Goal: Task Accomplishment & Management: Complete application form

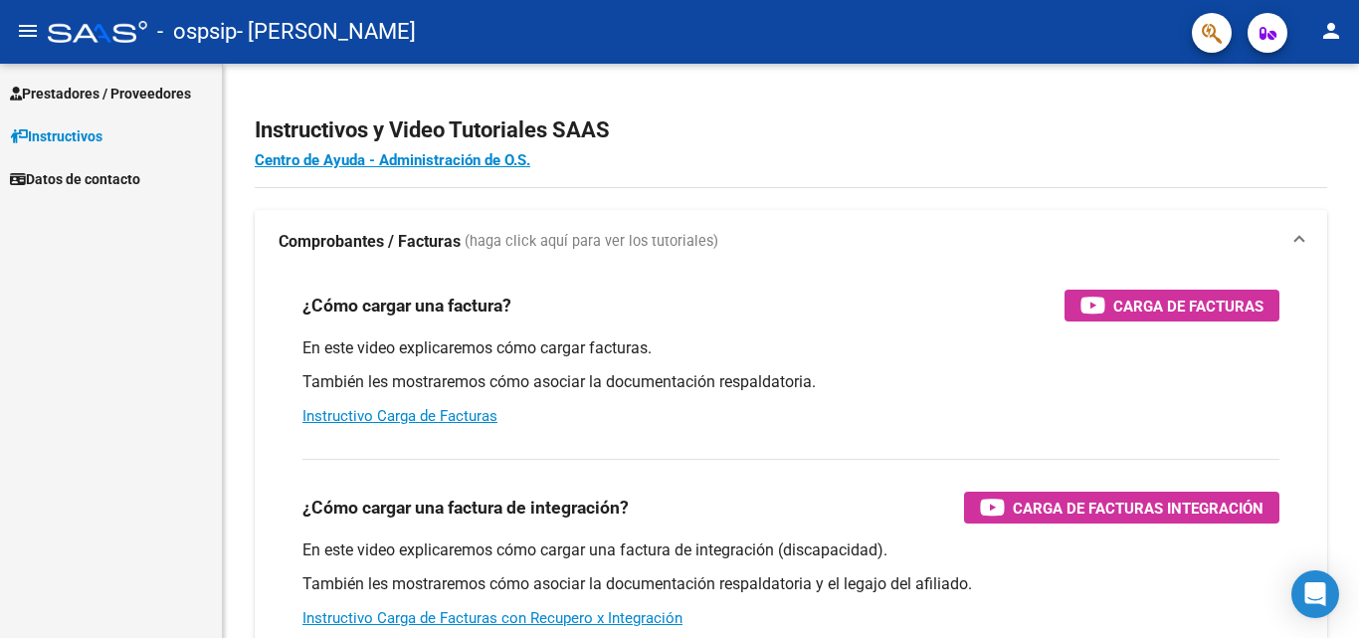
click at [36, 89] on span "Prestadores / Proveedores" at bounding box center [100, 94] width 181 height 22
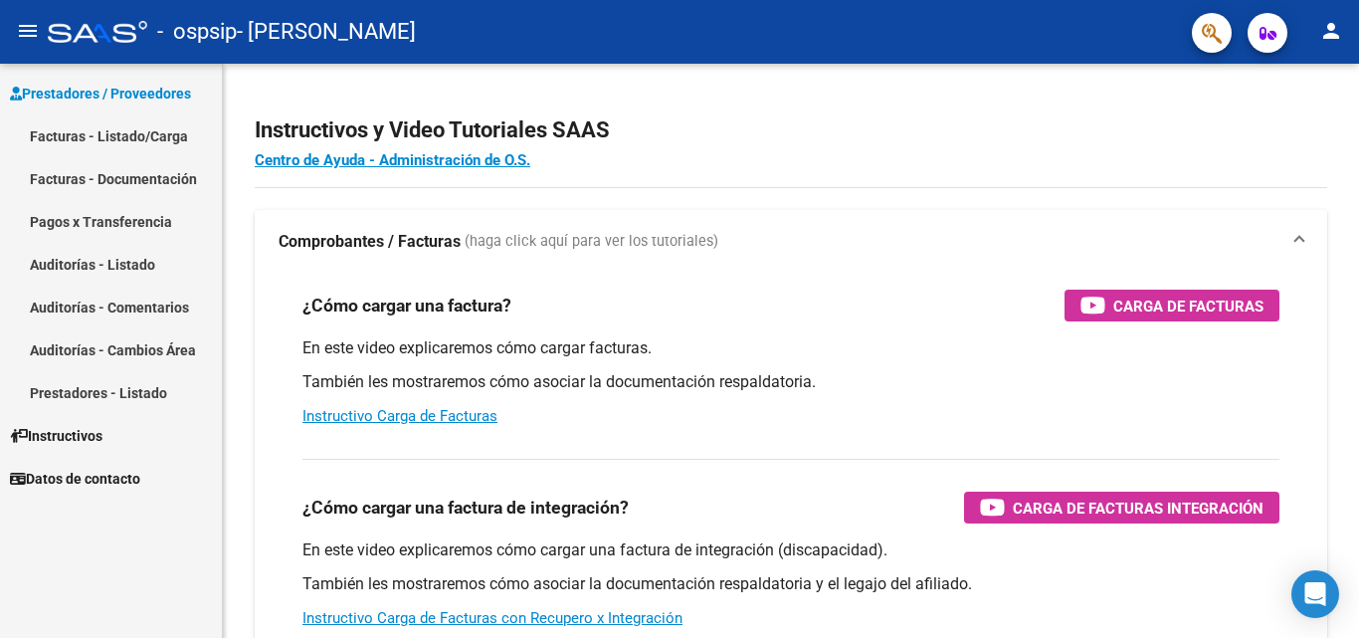
click at [134, 124] on link "Facturas - Listado/Carga" at bounding box center [111, 135] width 222 height 43
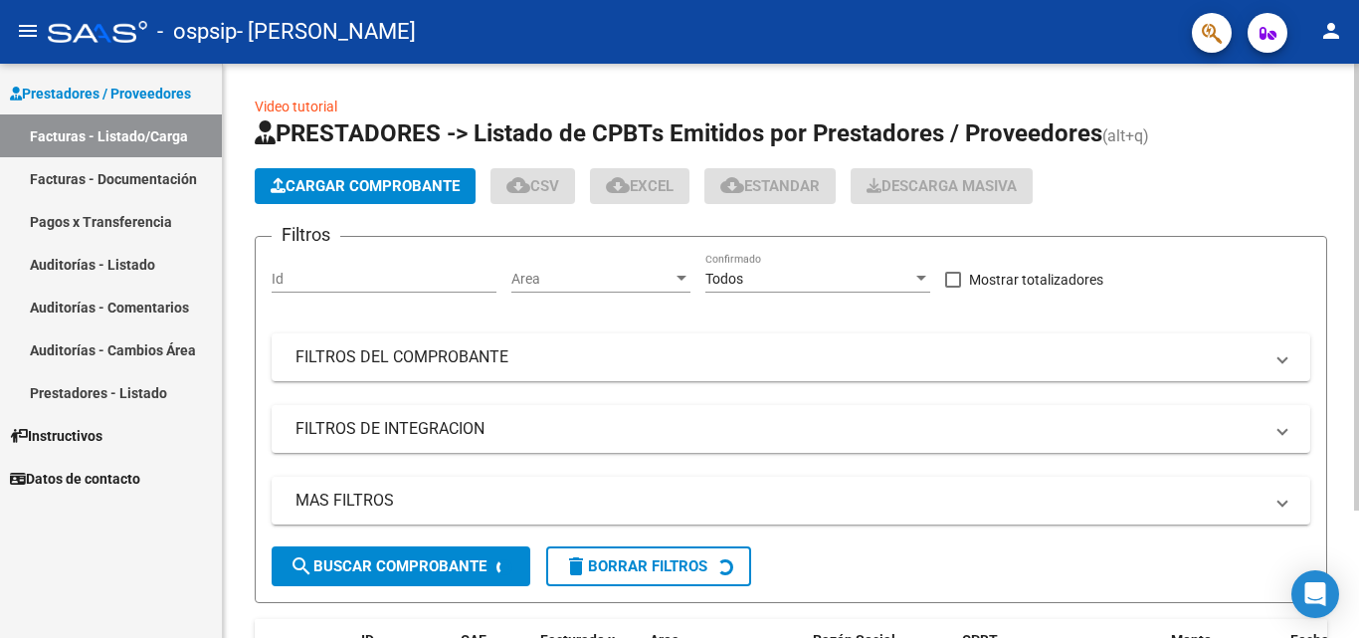
click at [387, 174] on button "Cargar Comprobante" at bounding box center [365, 186] width 221 height 36
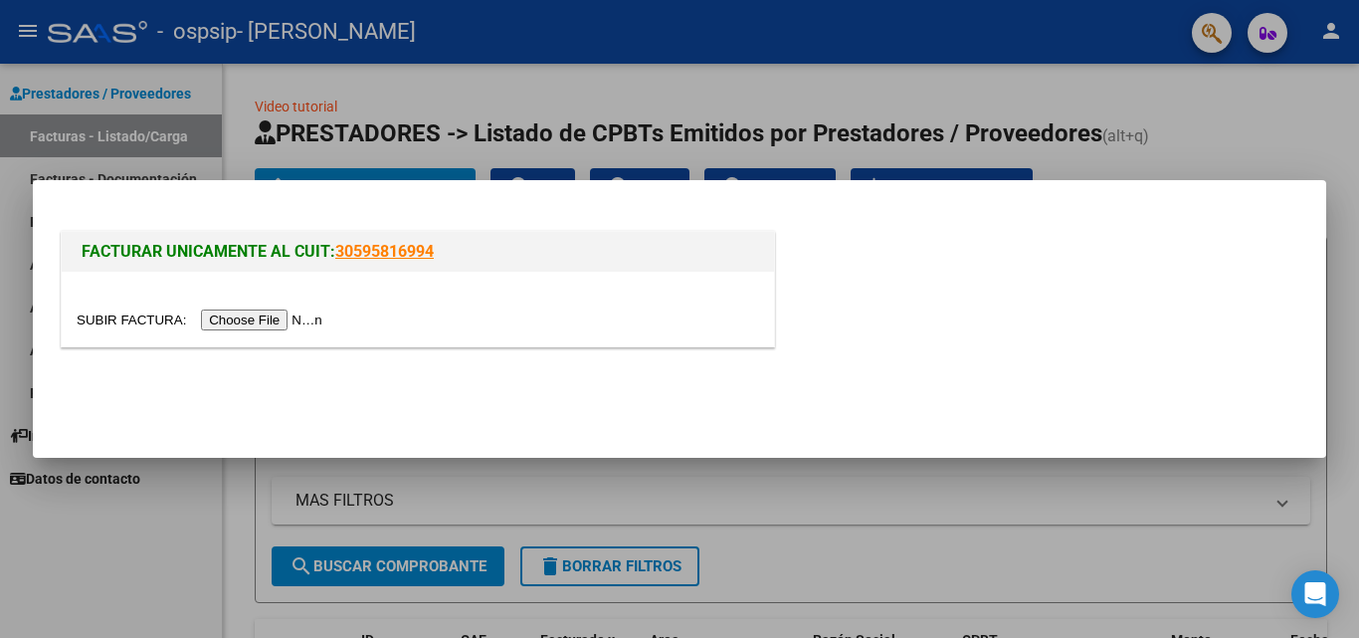
click at [319, 316] on input "file" at bounding box center [203, 319] width 252 height 21
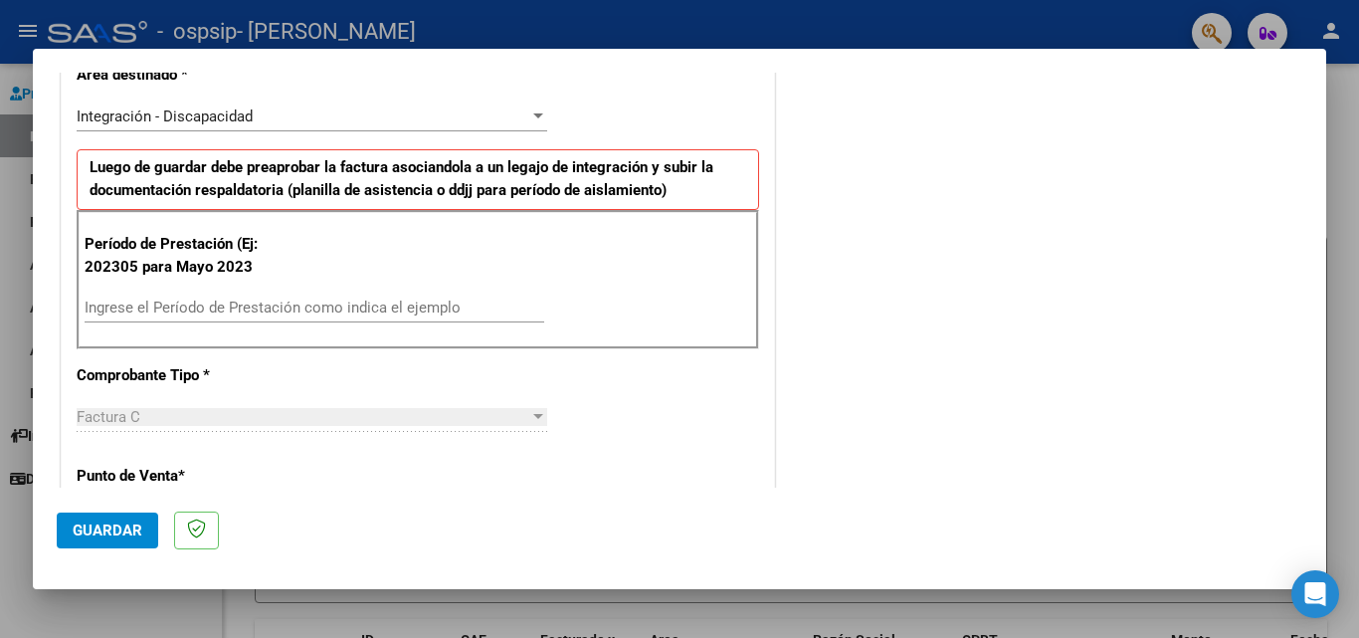
scroll to position [436, 0]
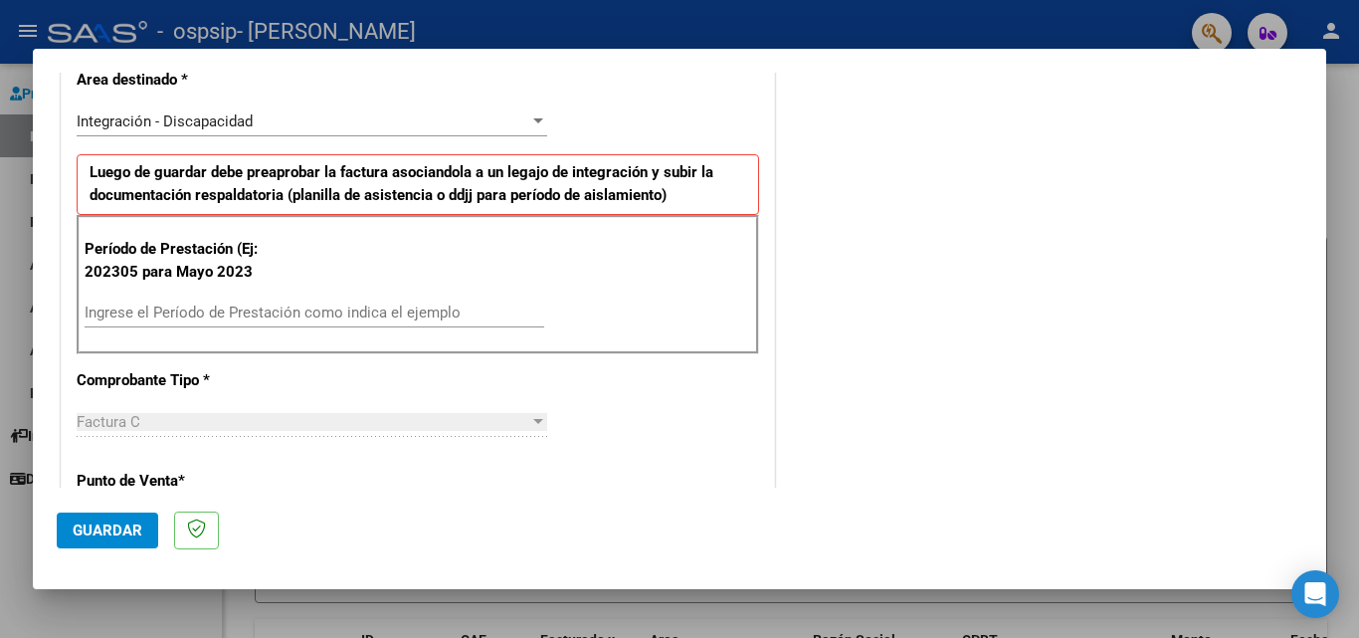
click at [327, 309] on input "Ingrese el Período de Prestación como indica el ejemplo" at bounding box center [315, 312] width 460 height 18
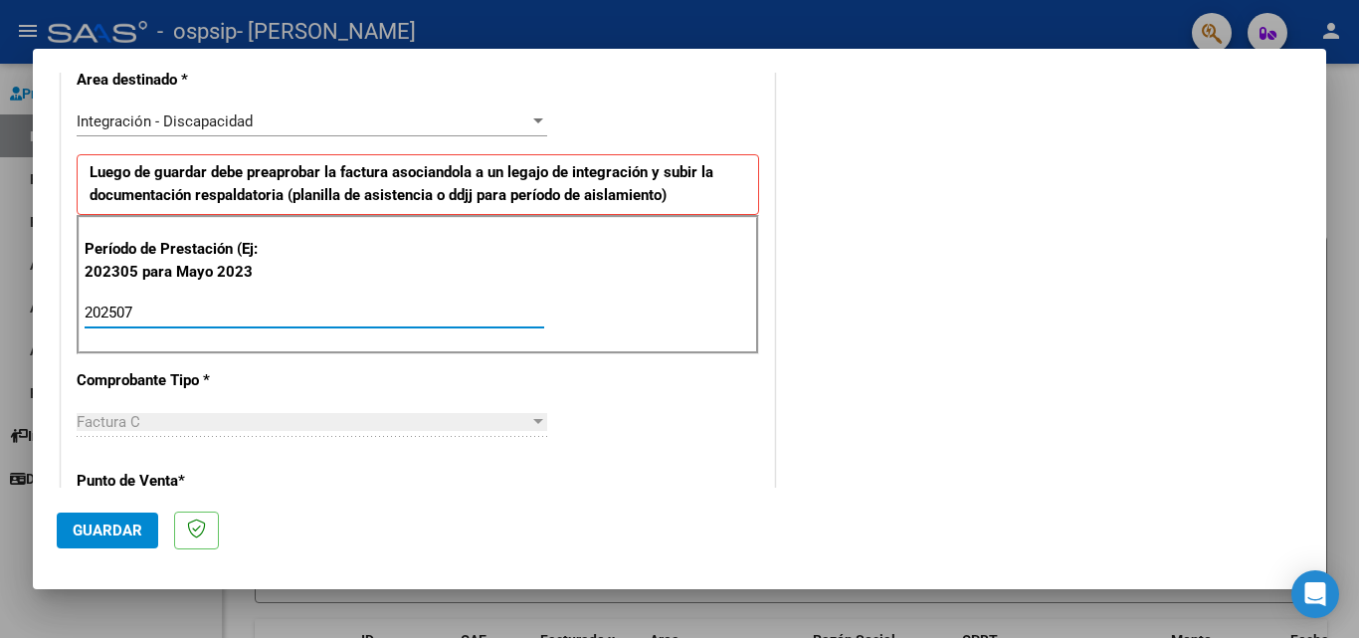
type input "202507"
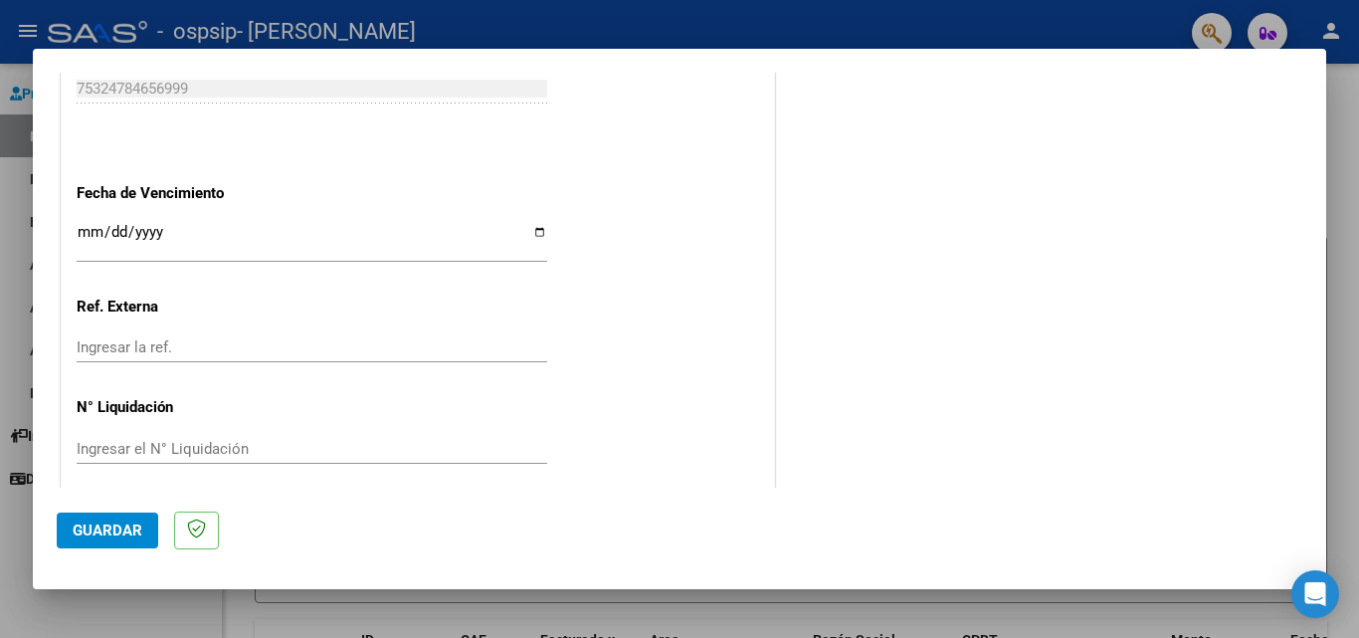
scroll to position [1298, 0]
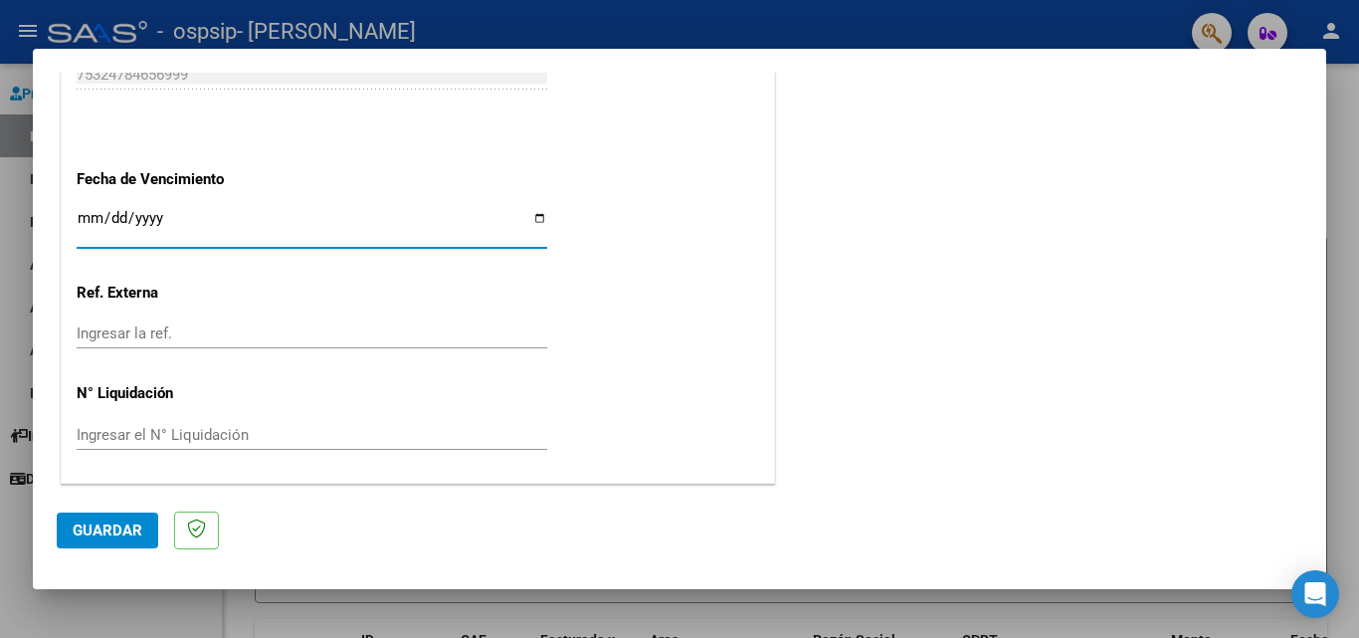
click at [531, 218] on input "Ingresar la fecha" at bounding box center [312, 226] width 471 height 32
type input "[DATE]"
click at [122, 531] on span "Guardar" at bounding box center [108, 530] width 70 height 18
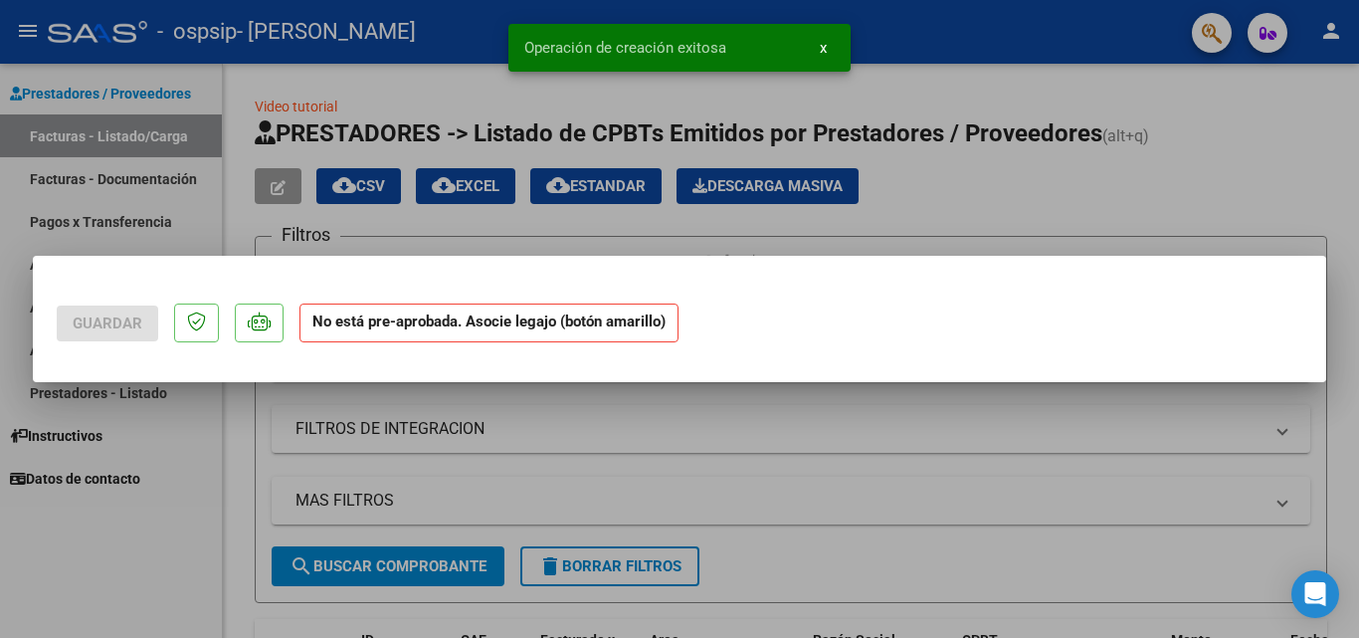
scroll to position [0, 0]
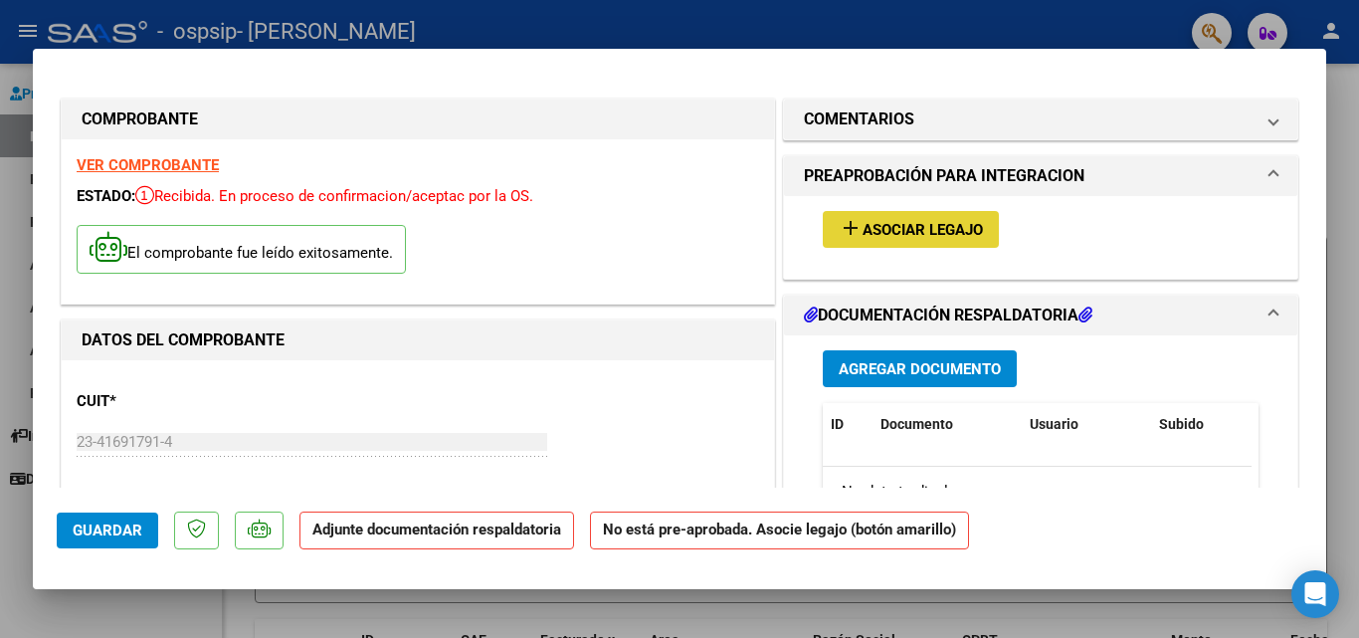
click at [908, 229] on span "Asociar Legajo" at bounding box center [923, 230] width 120 height 18
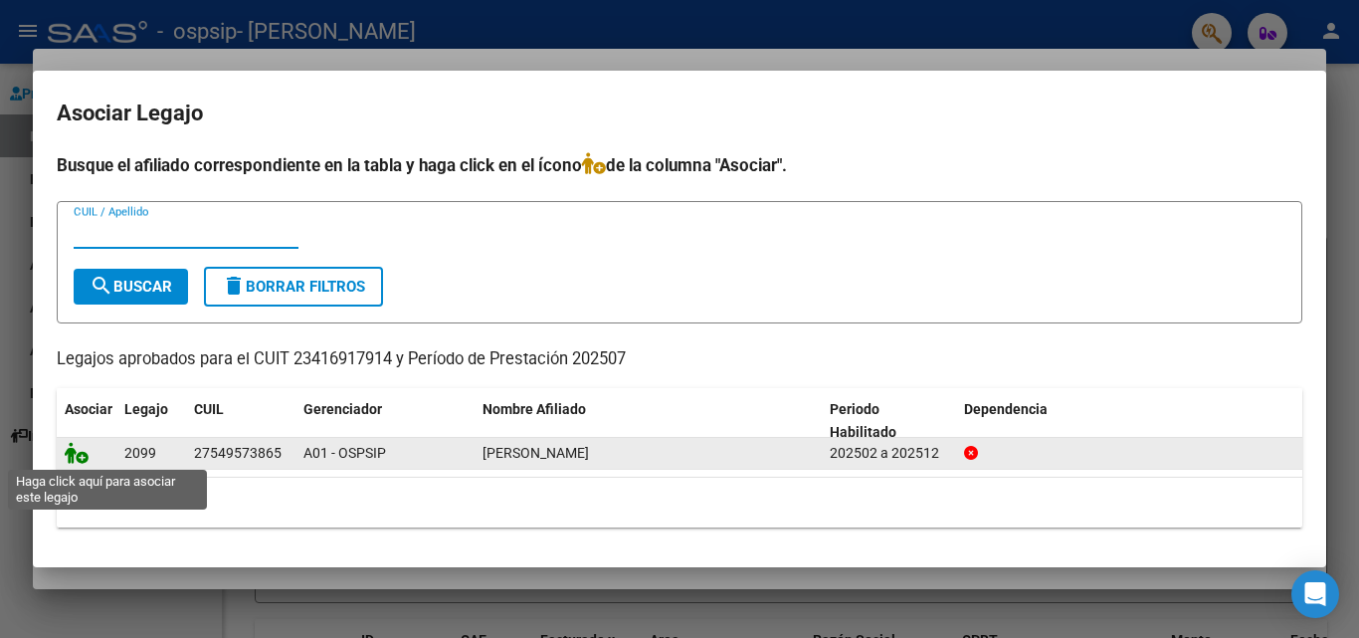
click at [74, 461] on icon at bounding box center [77, 453] width 24 height 22
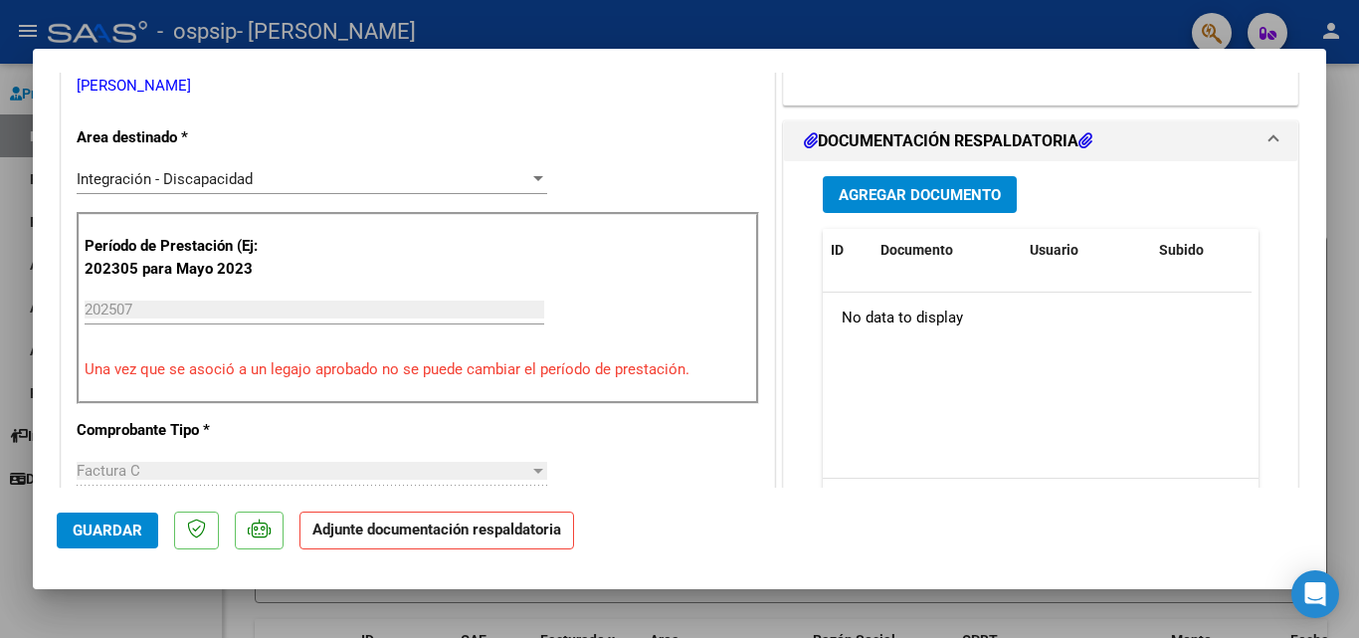
scroll to position [365, 0]
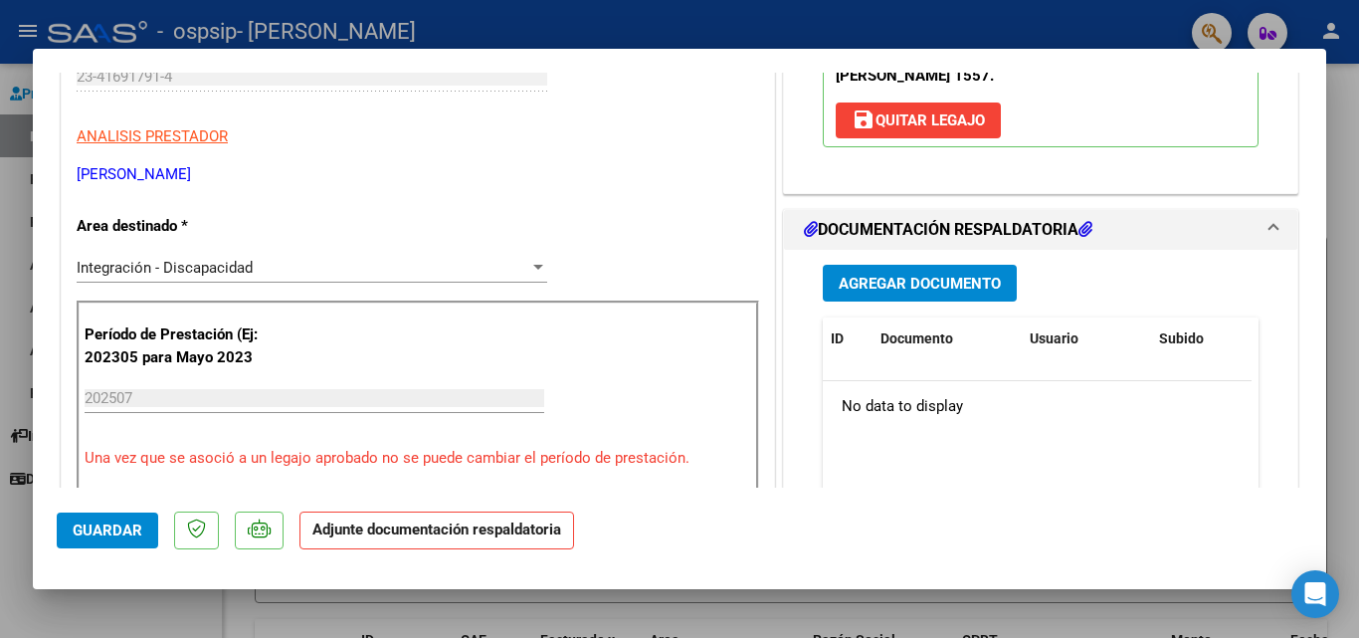
click at [969, 278] on span "Agregar Documento" at bounding box center [920, 284] width 162 height 18
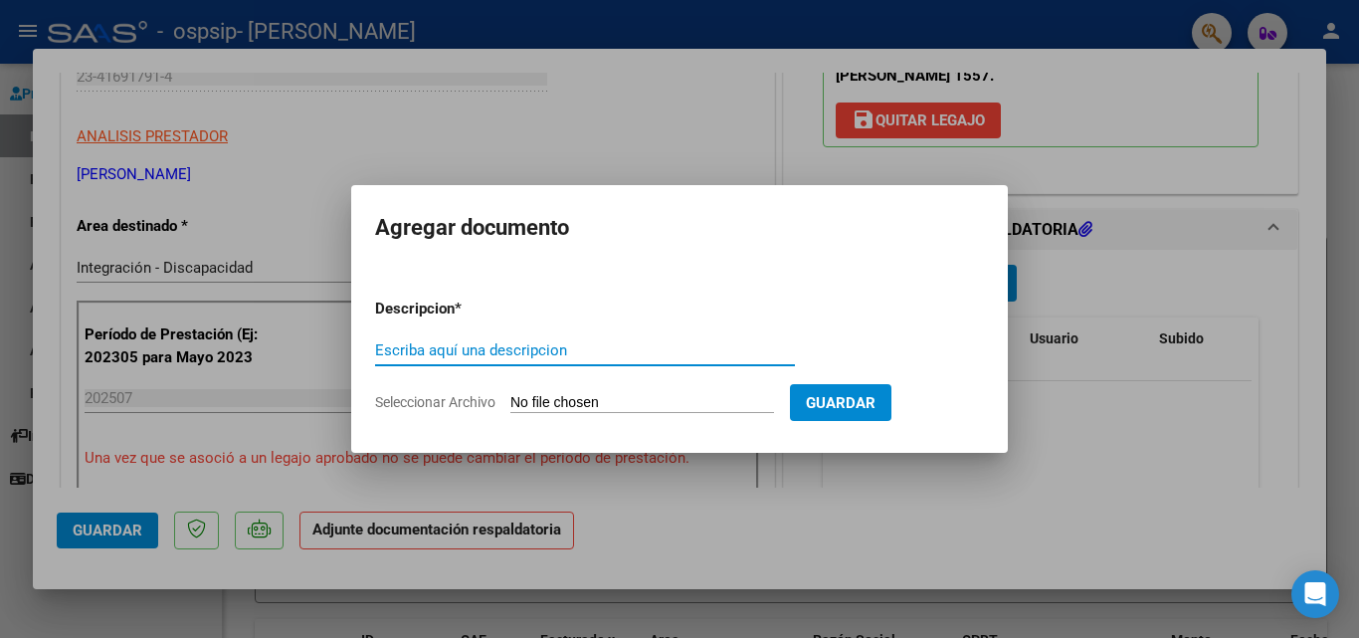
click at [668, 350] on input "Escriba aquí una descripcion" at bounding box center [585, 350] width 420 height 18
type input "cud"
click at [675, 401] on input "Seleccionar Archivo" at bounding box center [642, 403] width 264 height 19
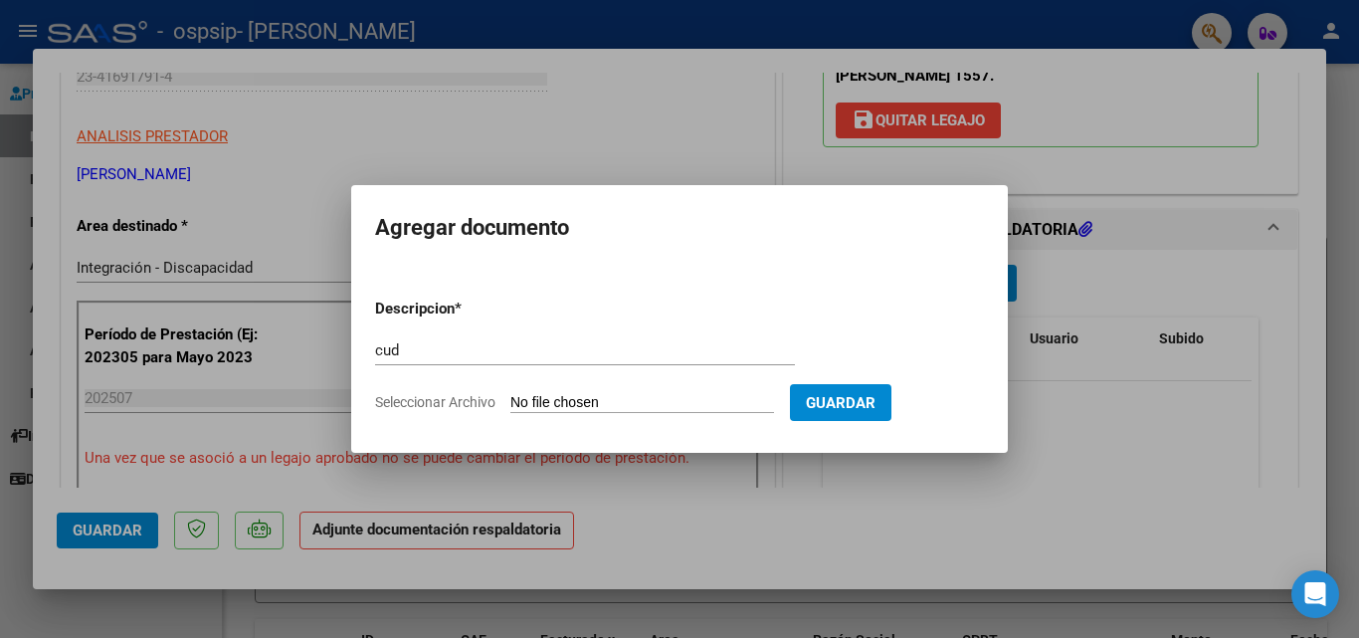
type input "C:\fakepath\CUD [PERSON_NAME].pdf"
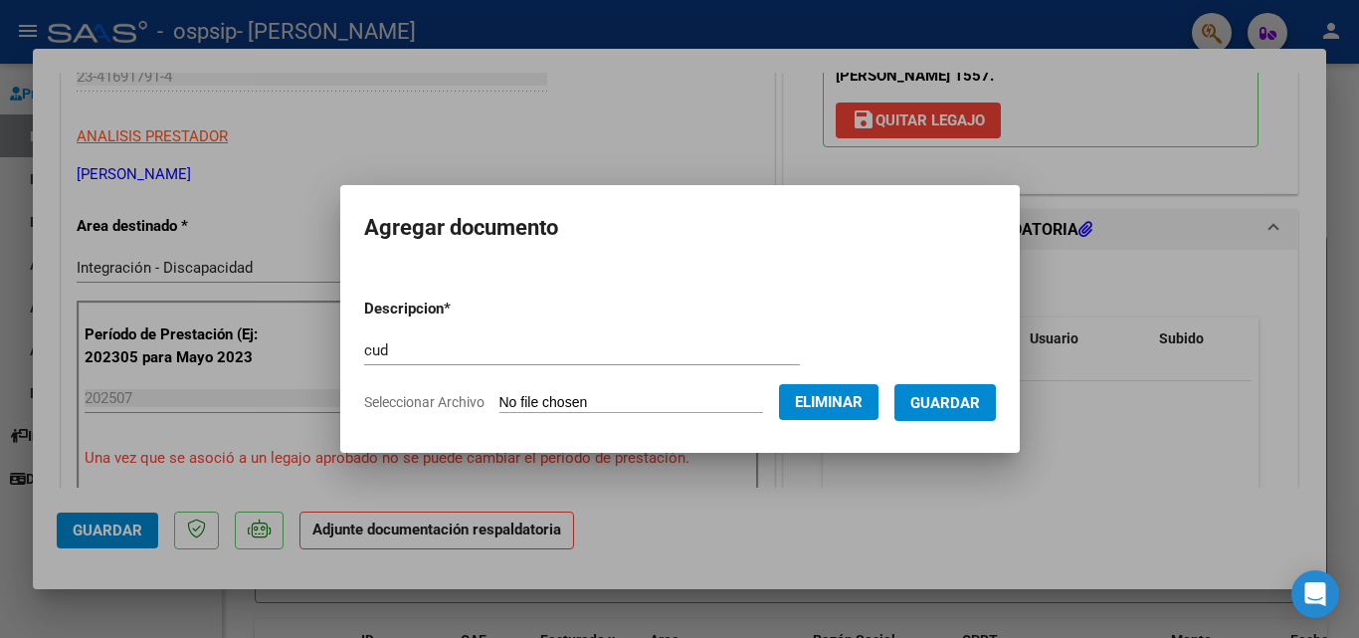
click at [973, 399] on span "Guardar" at bounding box center [945, 403] width 70 height 18
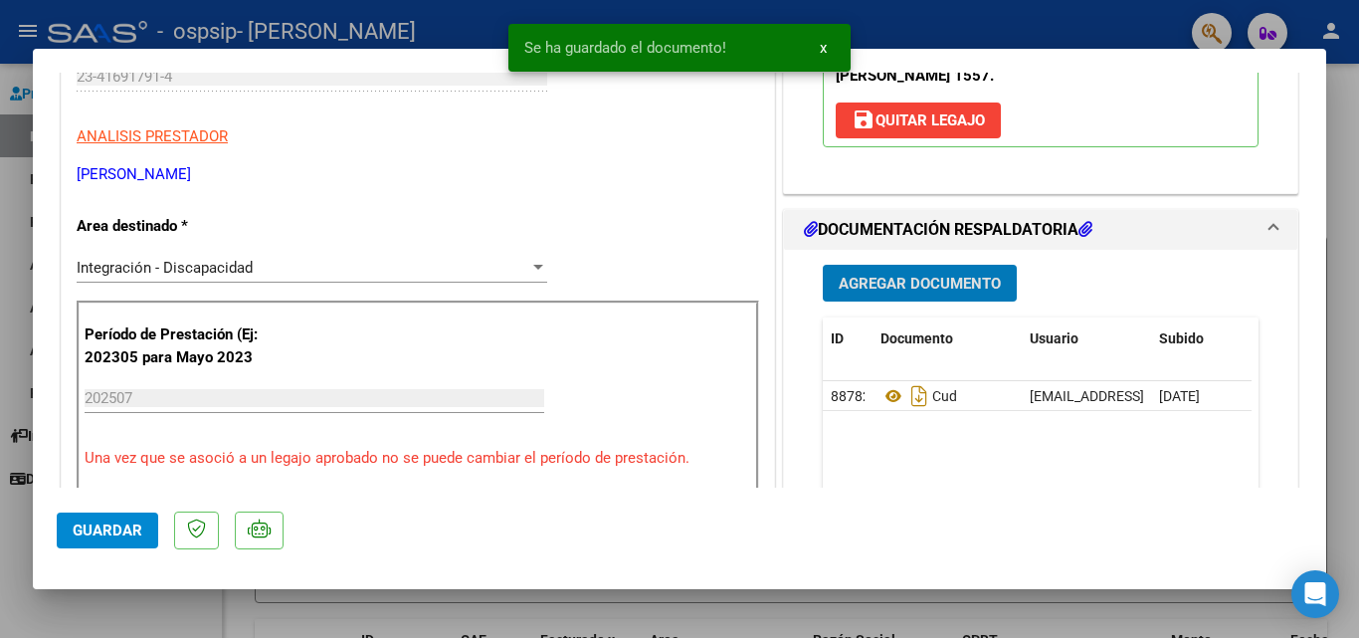
click at [911, 278] on span "Agregar Documento" at bounding box center [920, 284] width 162 height 18
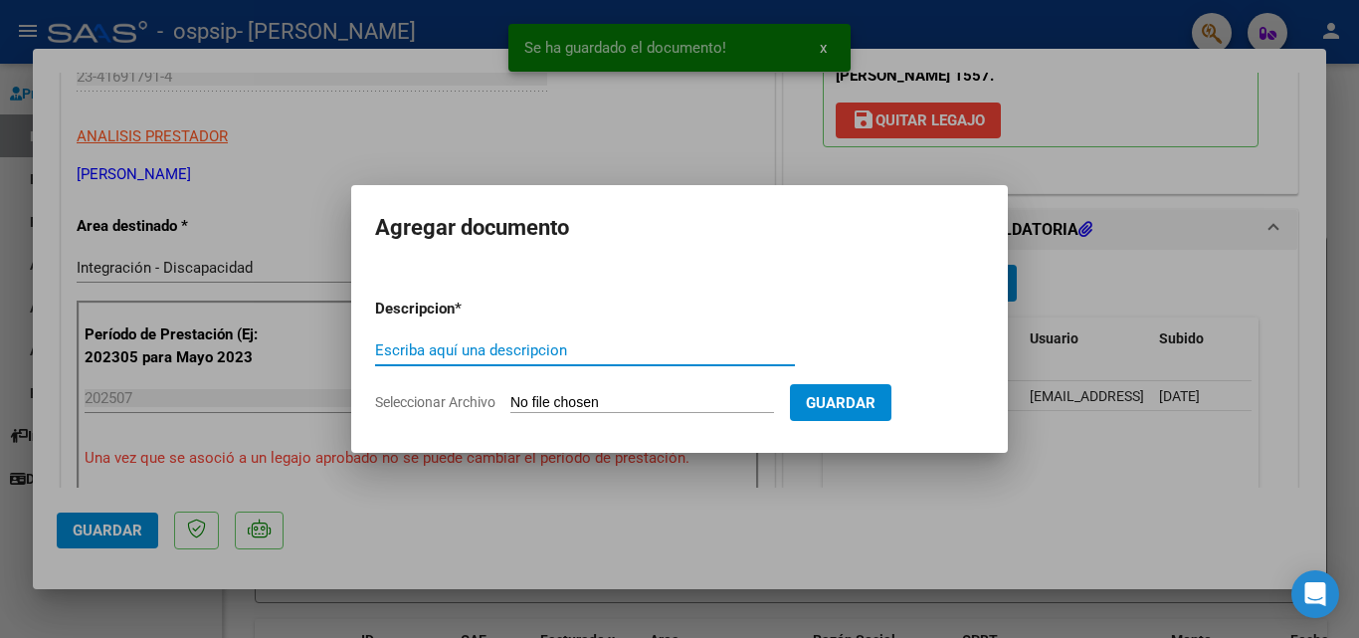
click at [679, 401] on input "Seleccionar Archivo" at bounding box center [642, 403] width 264 height 19
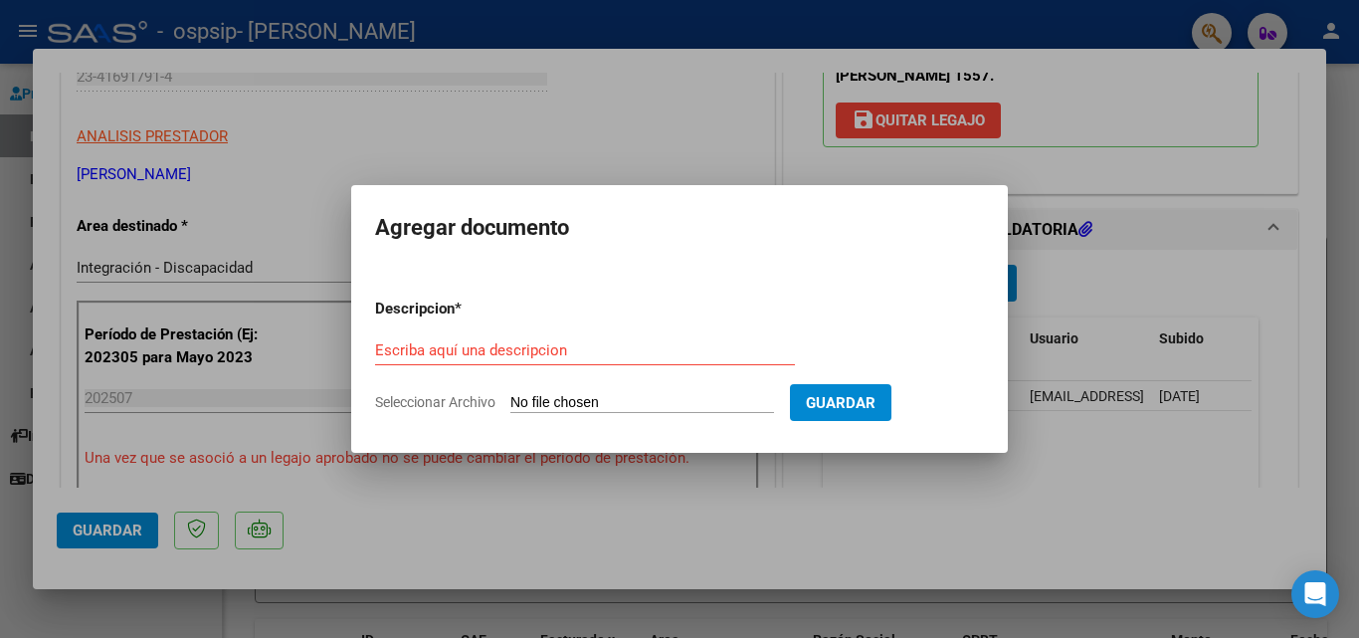
type input "C:\fakepath\[PERSON_NAME] OCUPACIONAL AUTORIZACION 2025 SEGUN RESOLUCION 360 22…"
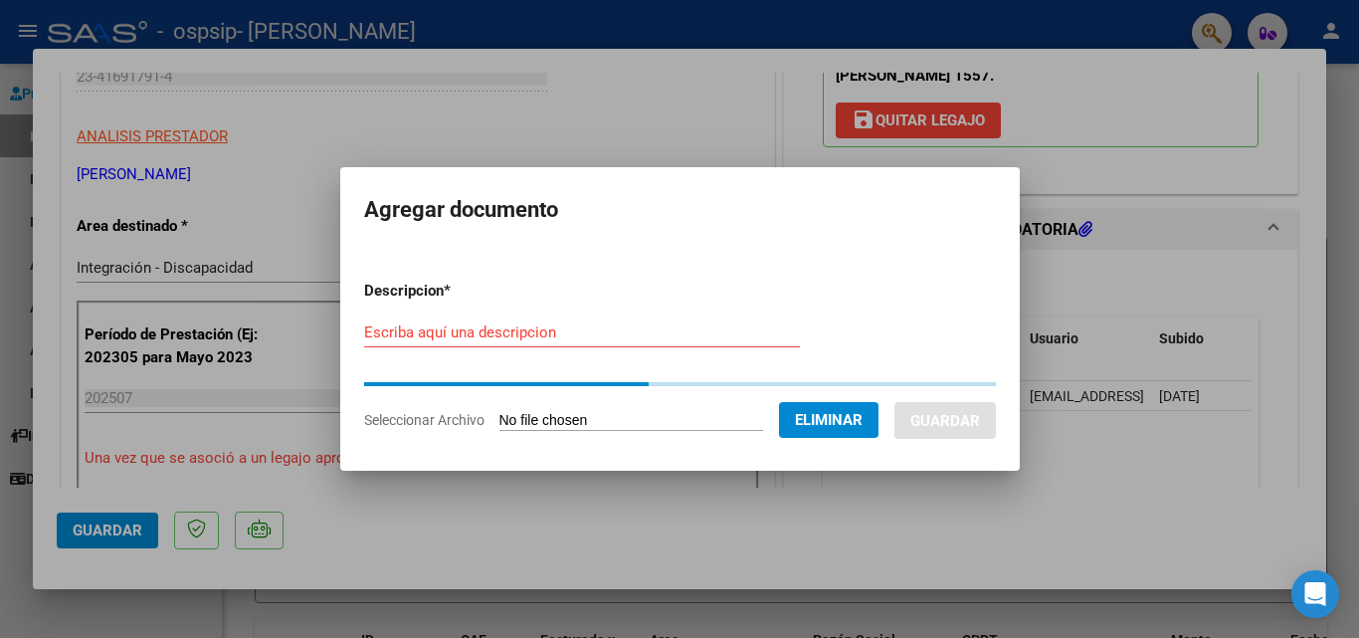
click at [542, 336] on input "Escriba aquí una descripcion" at bounding box center [582, 332] width 436 height 18
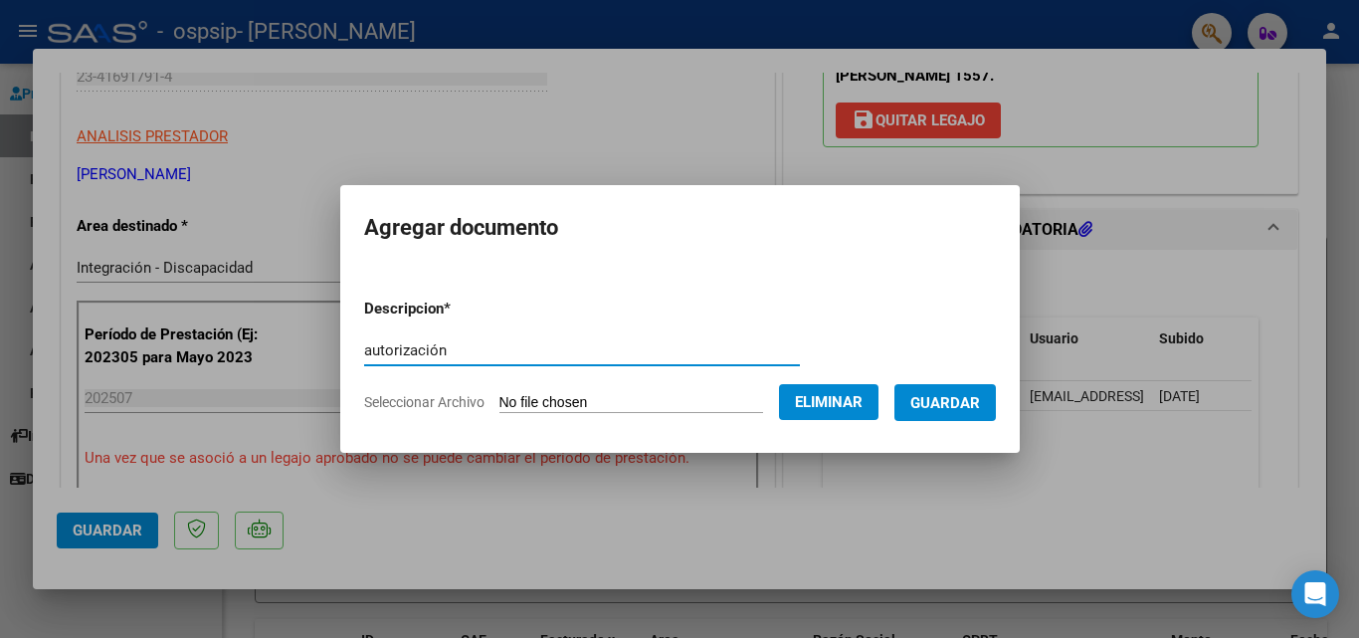
type input "autorización"
click at [977, 390] on button "Guardar" at bounding box center [944, 402] width 101 height 37
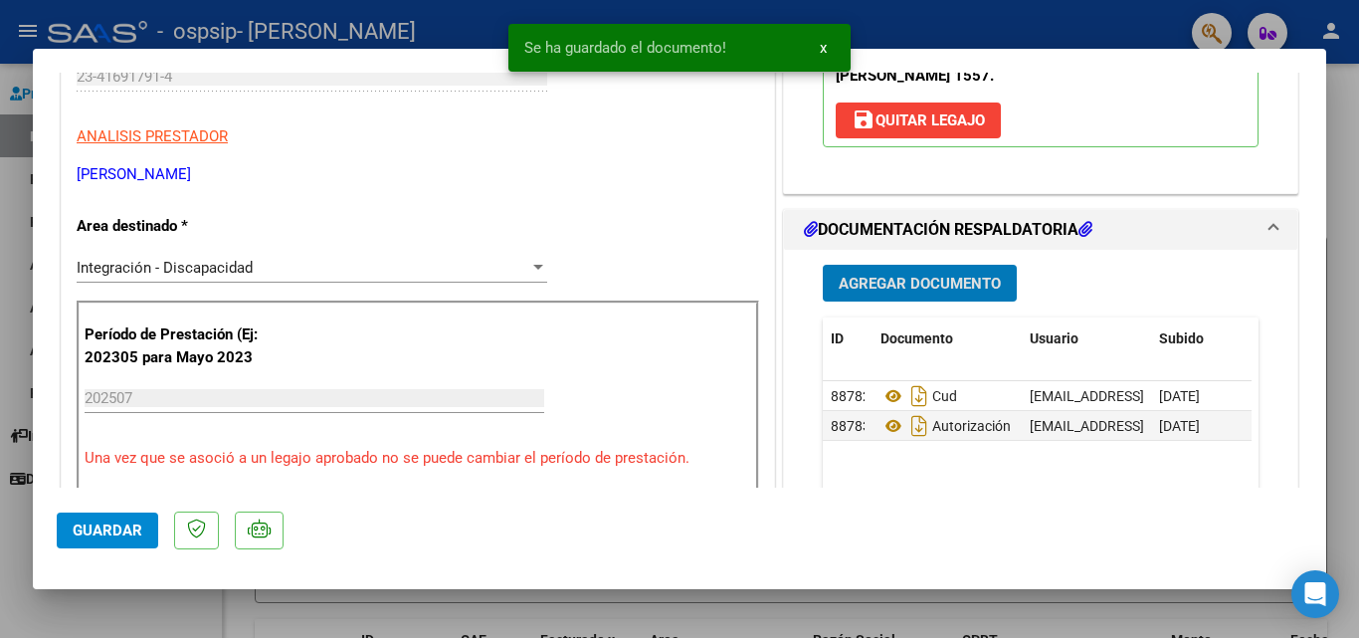
click at [898, 278] on span "Agregar Documento" at bounding box center [920, 284] width 162 height 18
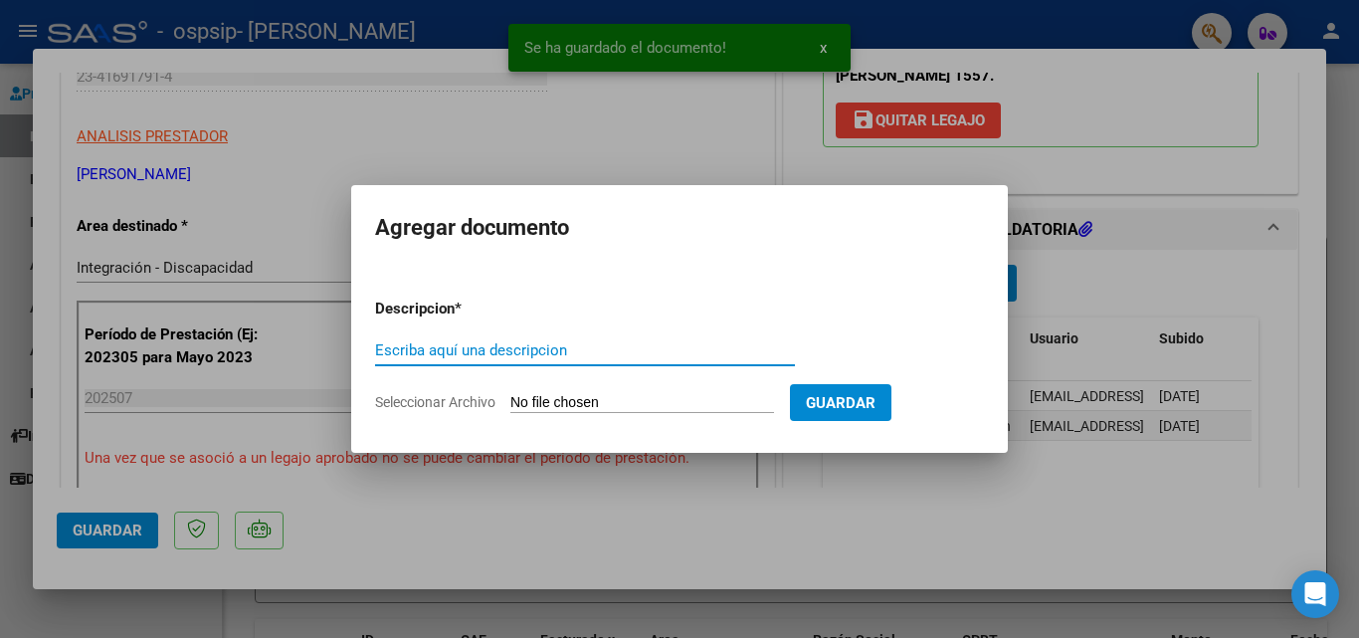
click at [557, 341] on input "Escriba aquí una descripcion" at bounding box center [585, 350] width 420 height 18
click at [642, 401] on input "Seleccionar Archivo" at bounding box center [642, 403] width 264 height 19
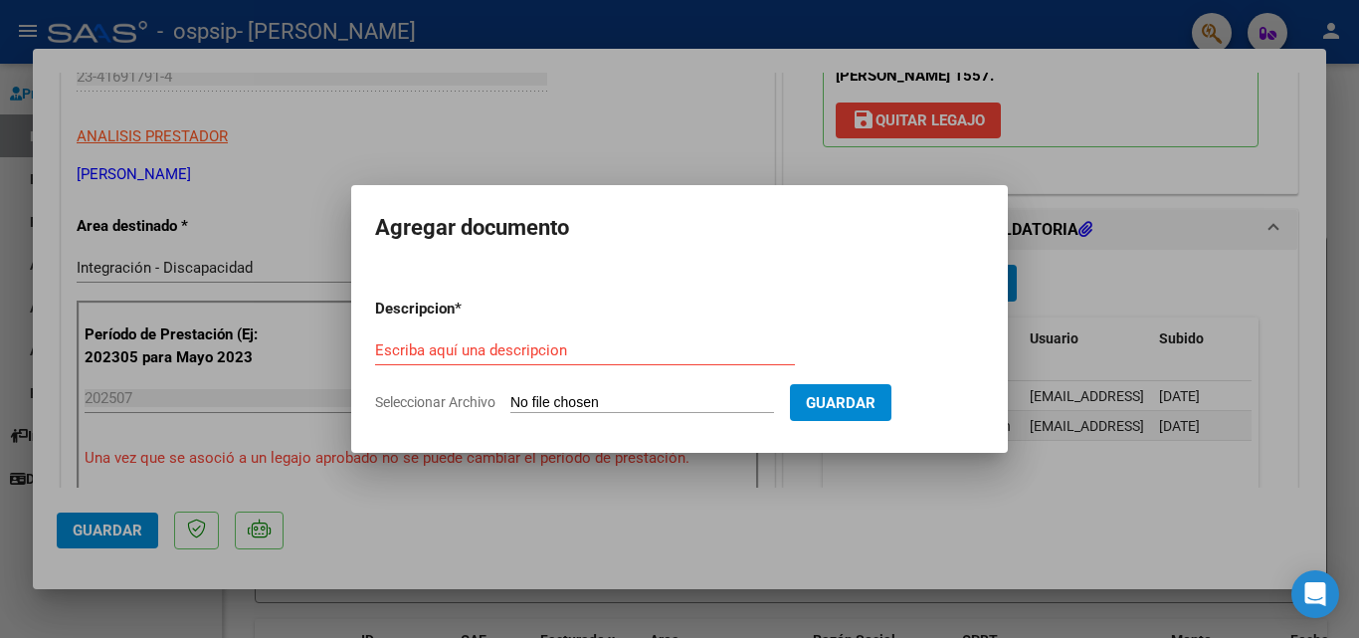
type input "C:\fakepath\PRESUPUESTO.pdf"
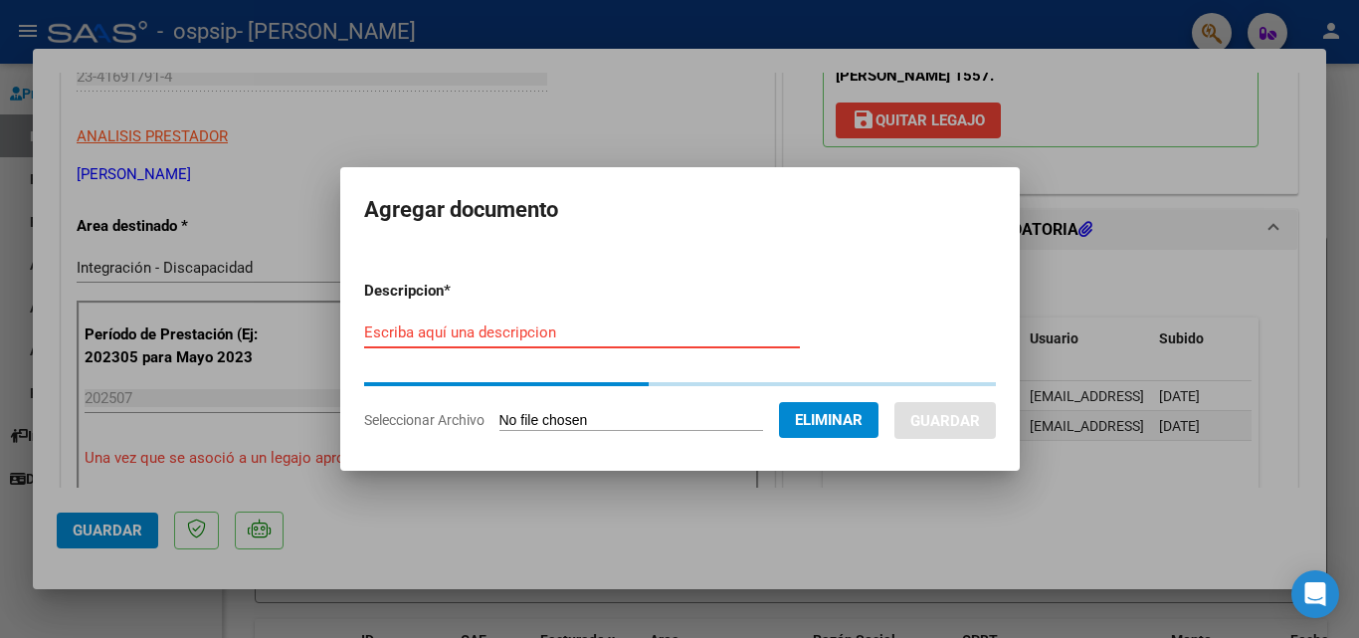
click at [500, 325] on input "Escriba aquí una descripcion" at bounding box center [582, 332] width 436 height 18
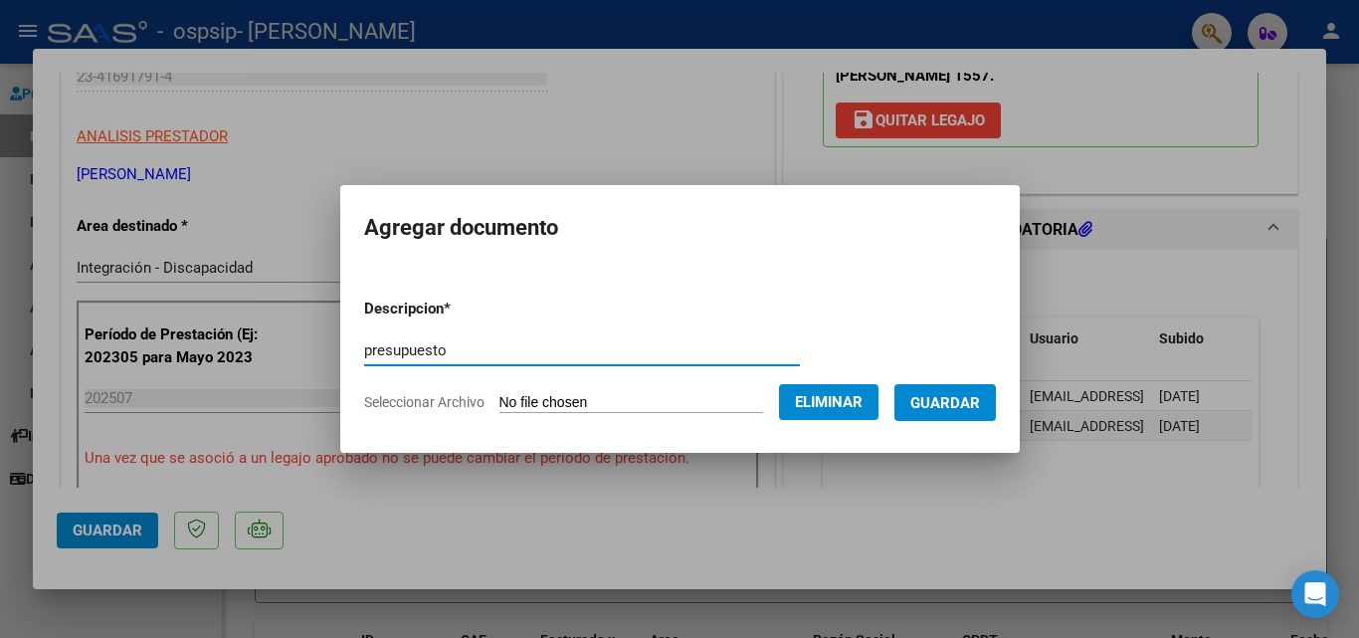
type input "presupuesto"
click at [957, 411] on span "Guardar" at bounding box center [945, 403] width 70 height 18
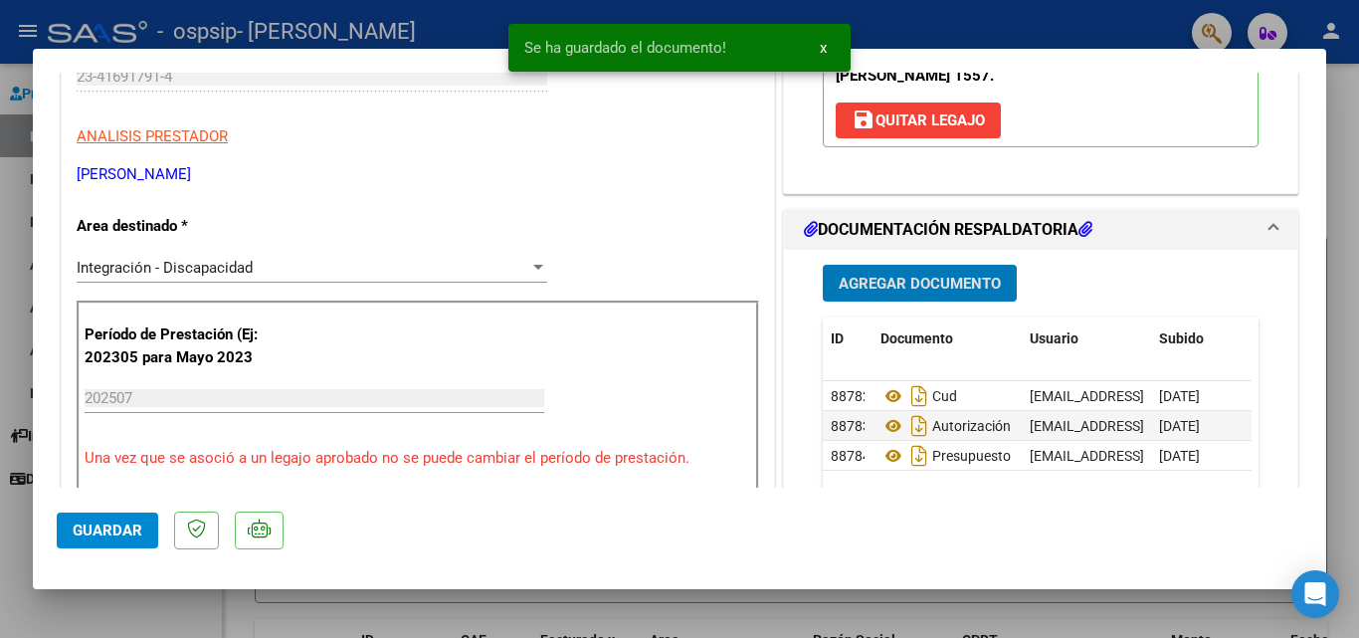
click at [907, 291] on span "Agregar Documento" at bounding box center [920, 284] width 162 height 18
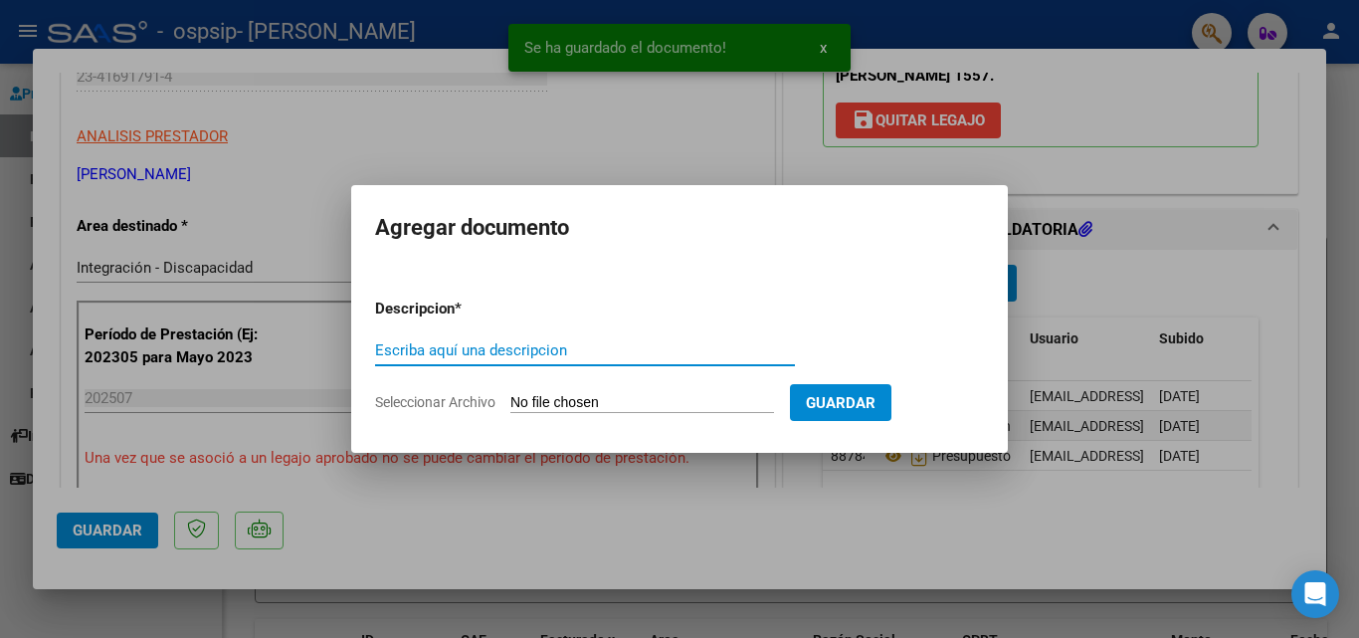
click at [679, 355] on input "Escriba aquí una descripcion" at bounding box center [585, 350] width 420 height 18
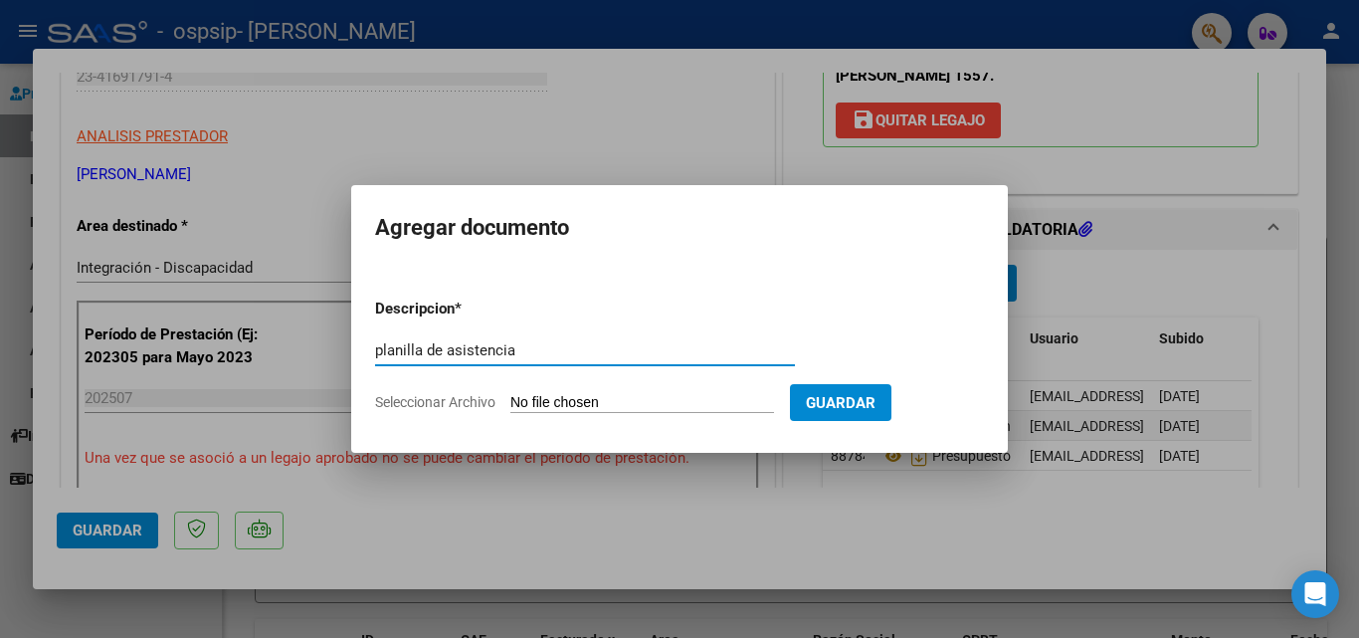
type input "planilla de asistencia"
click at [664, 416] on form "Descripcion * planilla de asistencia Escriba aquí una descripcion Seleccionar A…" at bounding box center [679, 355] width 609 height 145
click at [655, 389] on form "Descripcion * planilla de asistencia Escriba aquí una descripcion Seleccionar A…" at bounding box center [679, 355] width 609 height 145
click at [632, 404] on input "Seleccionar Archivo" at bounding box center [642, 403] width 264 height 19
type input "C:\fakepath\[PERSON_NAME].pdf"
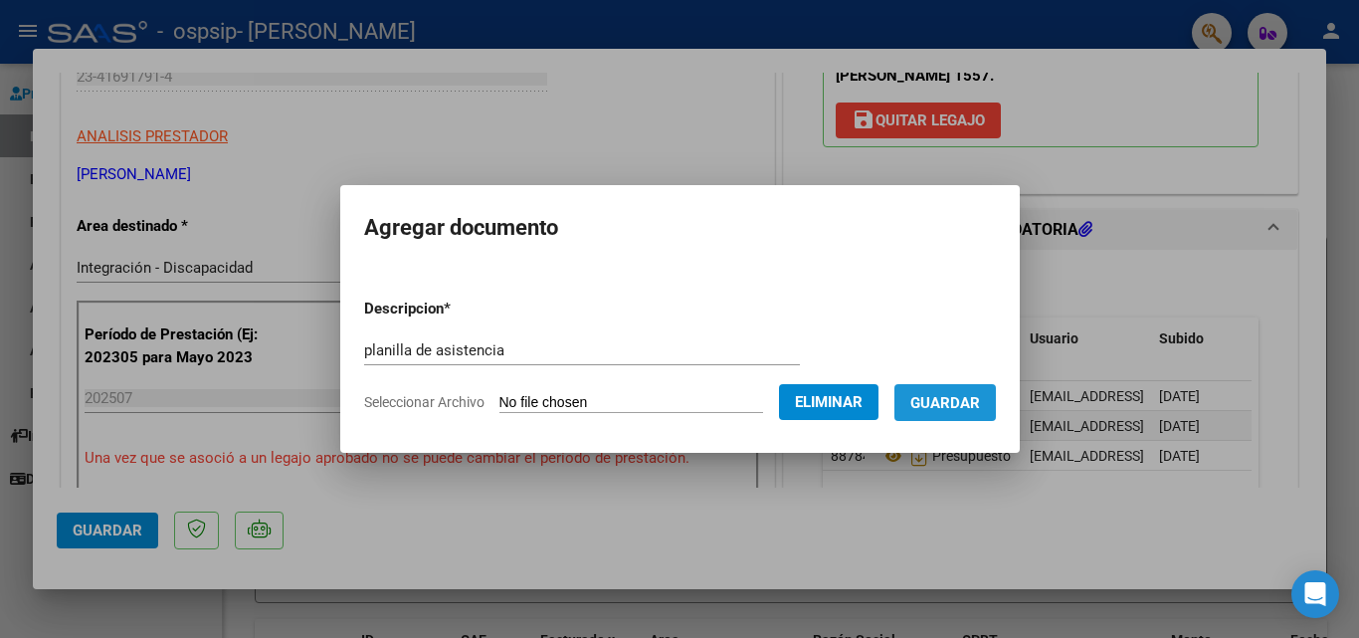
click at [979, 394] on span "Guardar" at bounding box center [945, 403] width 70 height 18
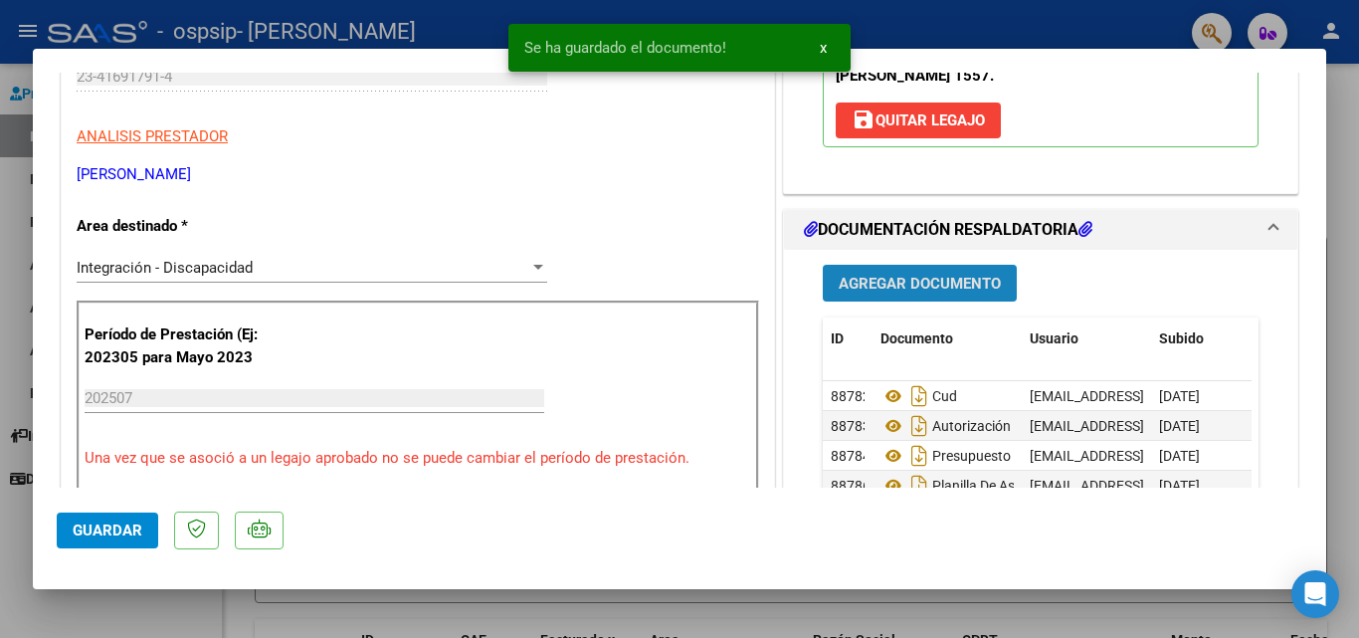
click at [917, 288] on span "Agregar Documento" at bounding box center [920, 284] width 162 height 18
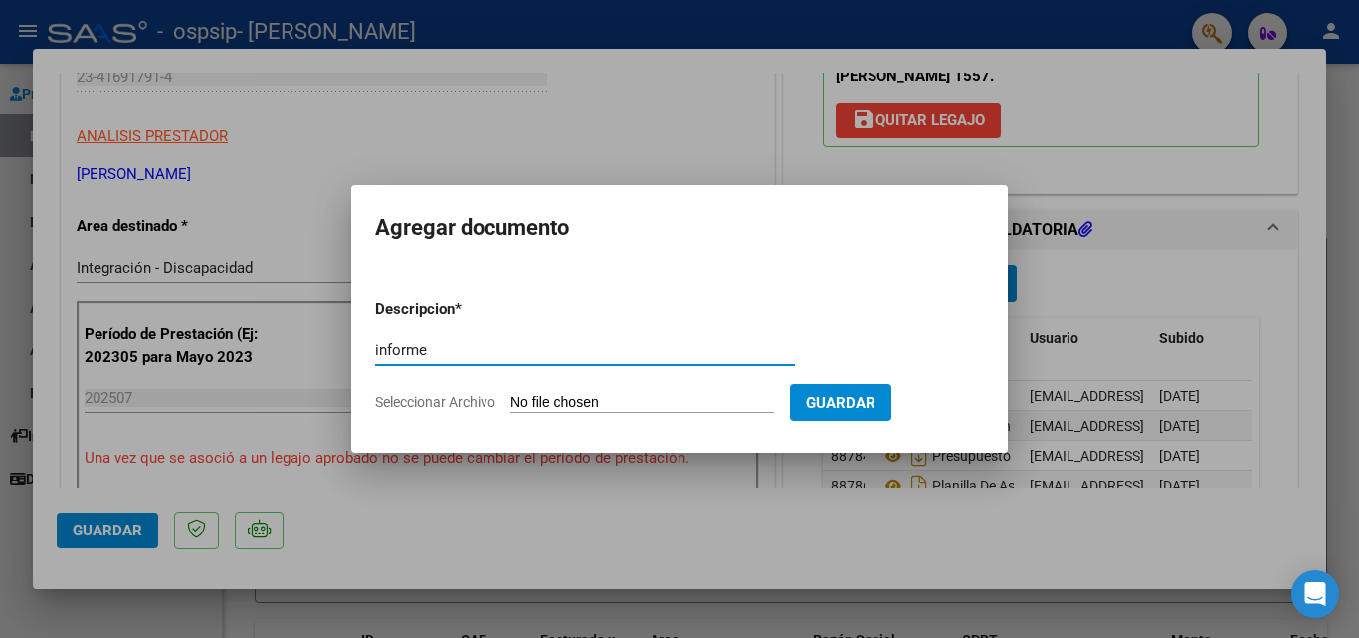
type input "informe"
click at [703, 400] on input "Seleccionar Archivo" at bounding box center [642, 403] width 264 height 19
type input "C:\fakepath\Informe evolutivo Vinculos- [PERSON_NAME] 2025.docx"
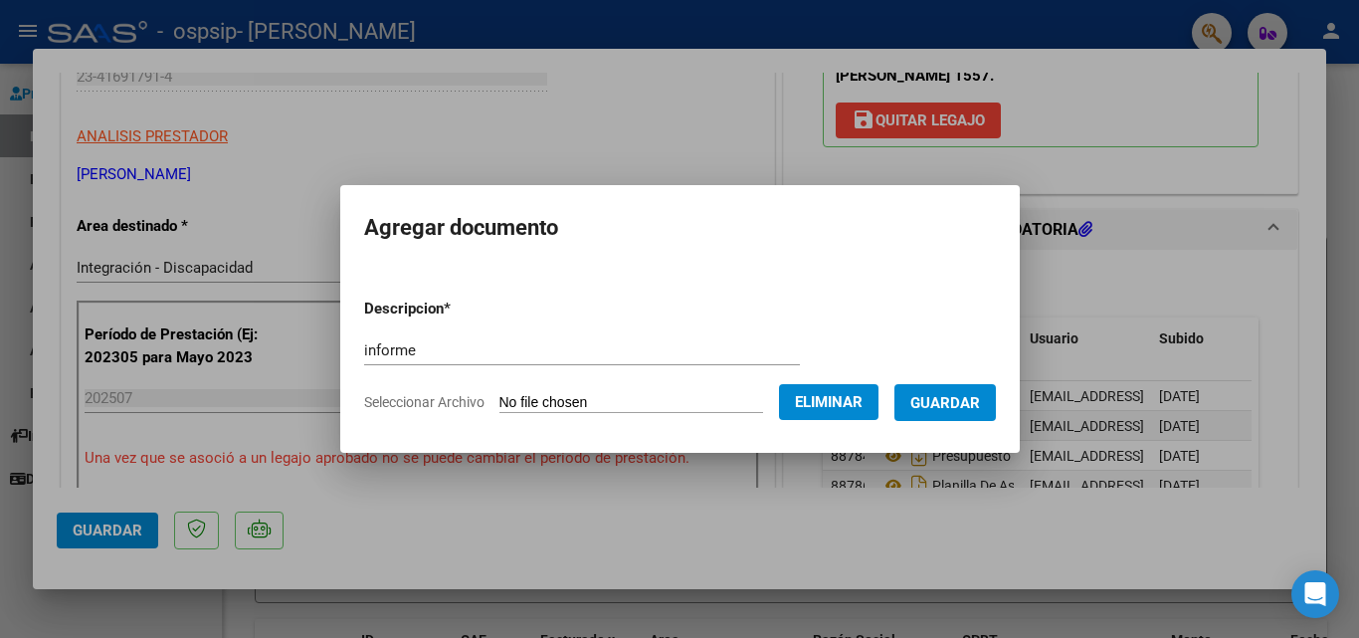
click at [961, 399] on span "Guardar" at bounding box center [945, 403] width 70 height 18
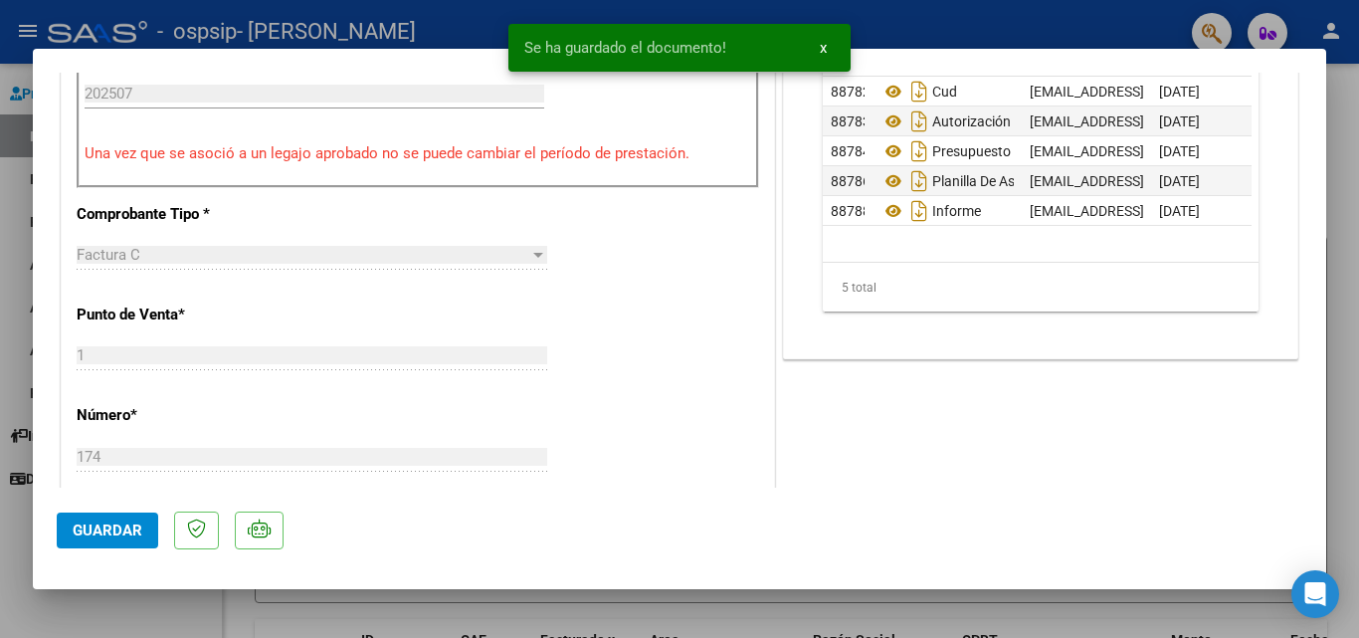
scroll to position [715, 0]
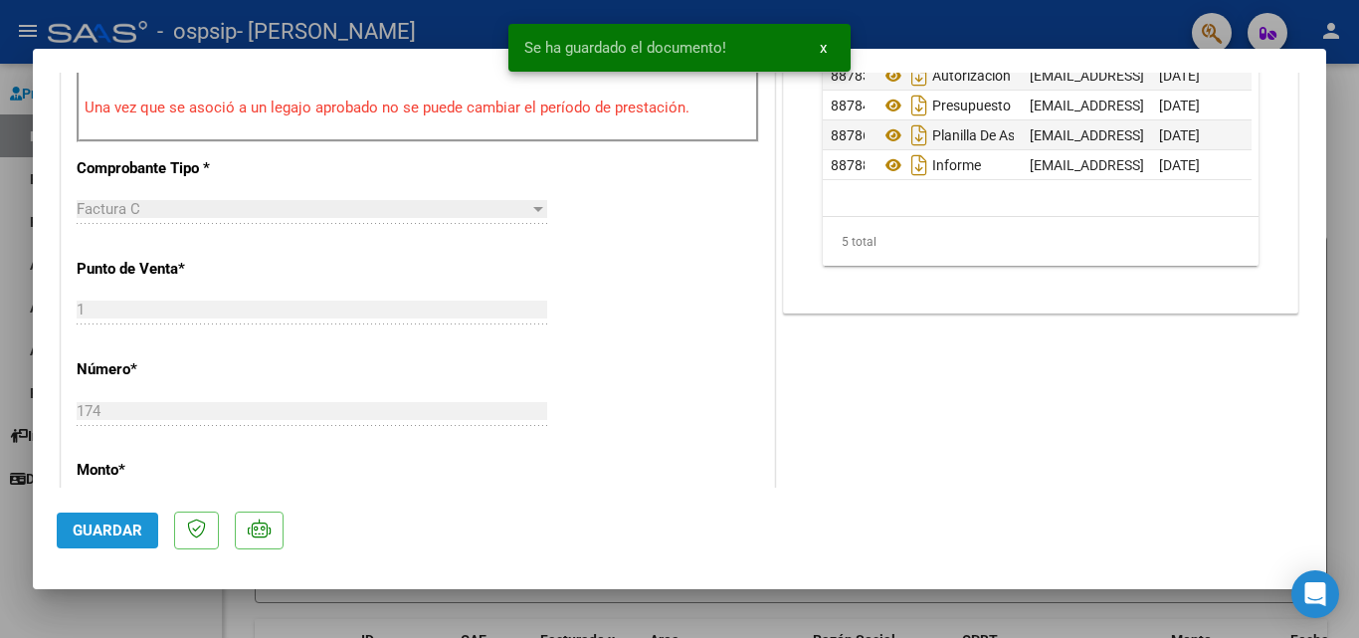
click at [103, 524] on span "Guardar" at bounding box center [108, 530] width 70 height 18
click at [821, 46] on span "x" at bounding box center [823, 48] width 7 height 18
